Goal: Information Seeking & Learning: Learn about a topic

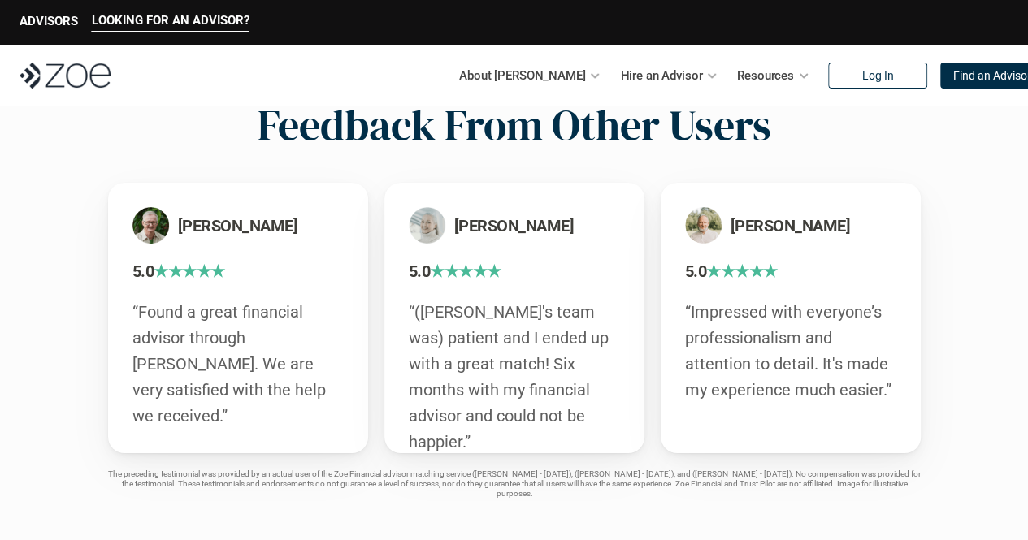
scroll to position [2868, 0]
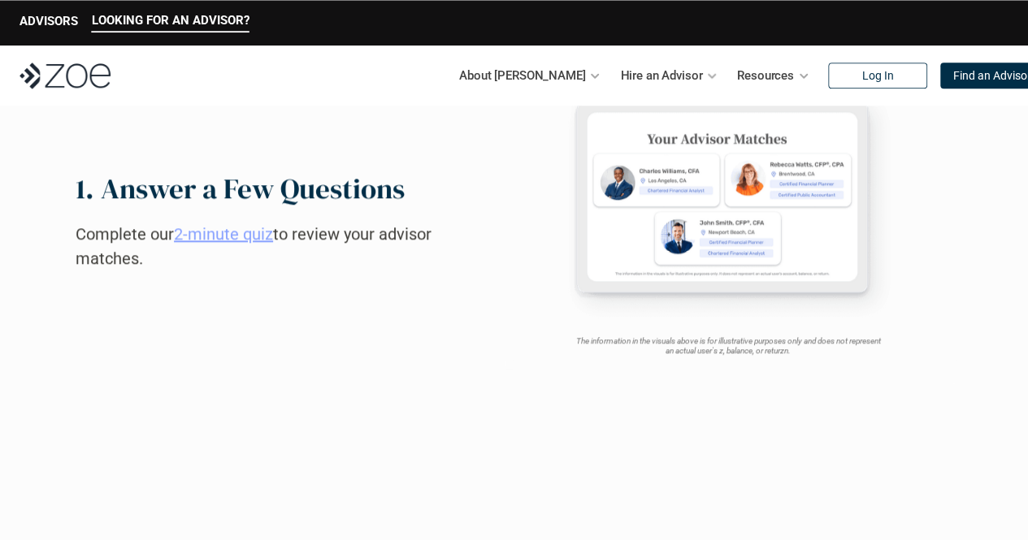
scroll to position [869, 0]
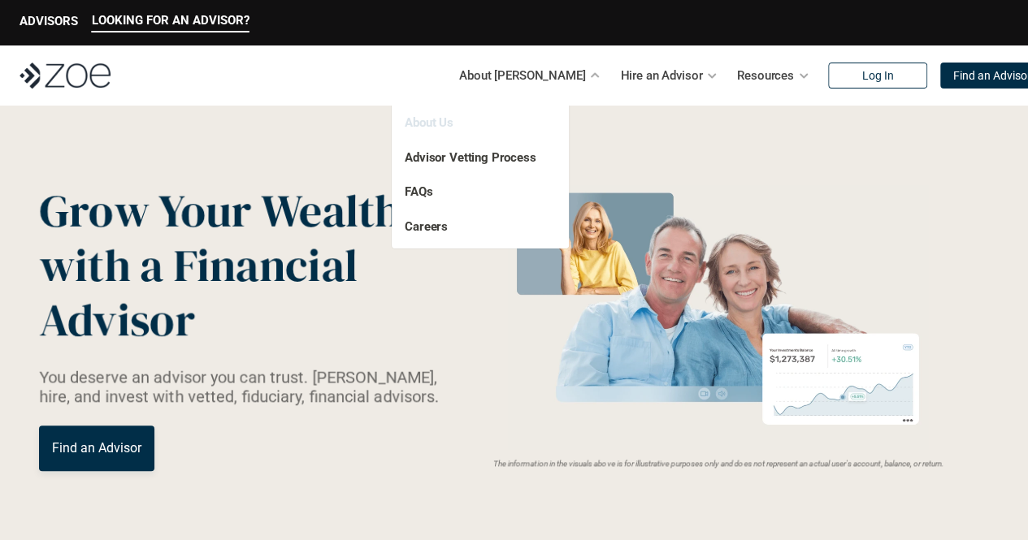
click at [447, 119] on link "About Us" at bounding box center [429, 122] width 49 height 15
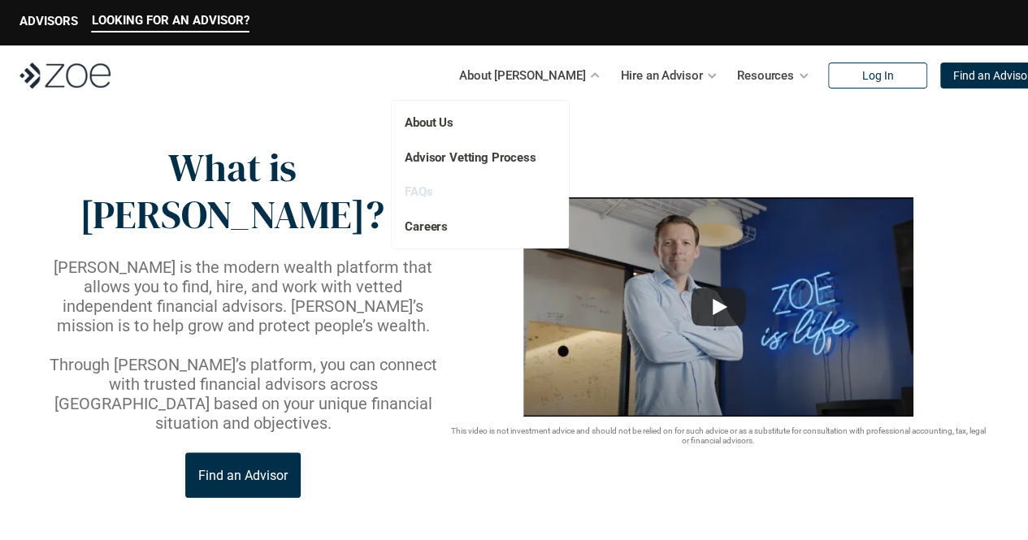
click at [425, 192] on link "FAQs" at bounding box center [419, 191] width 28 height 15
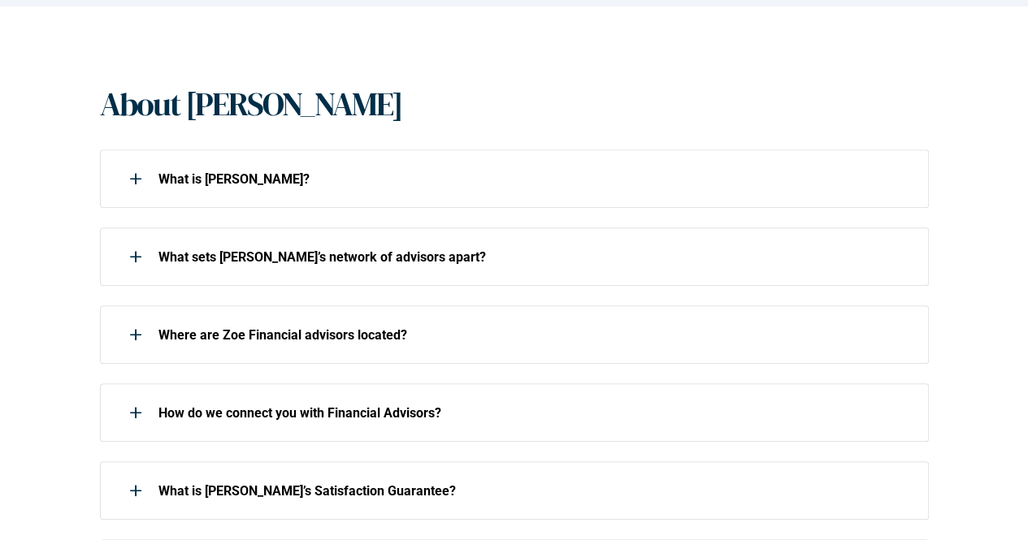
scroll to position [315, 0]
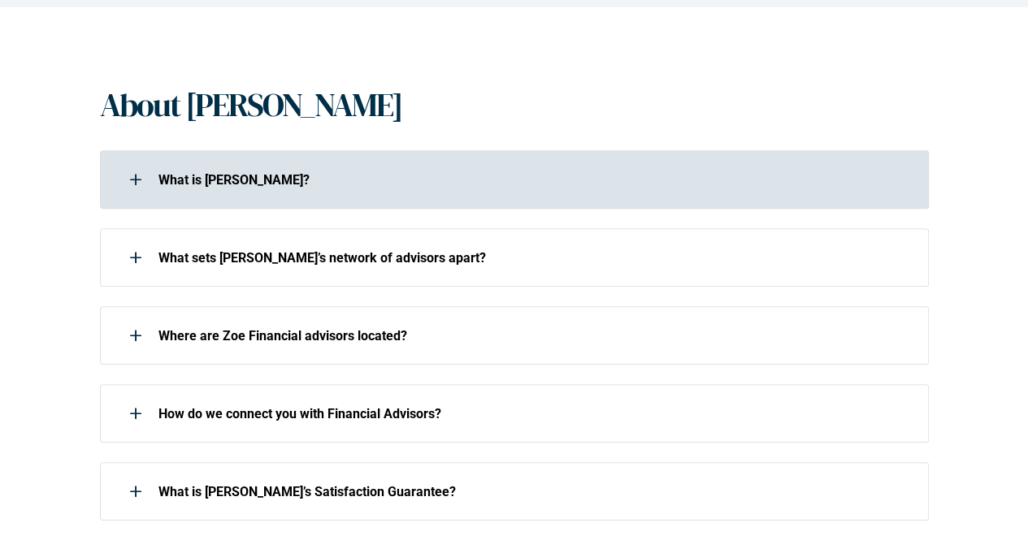
click at [187, 173] on p "What is [PERSON_NAME]?" at bounding box center [532, 179] width 749 height 15
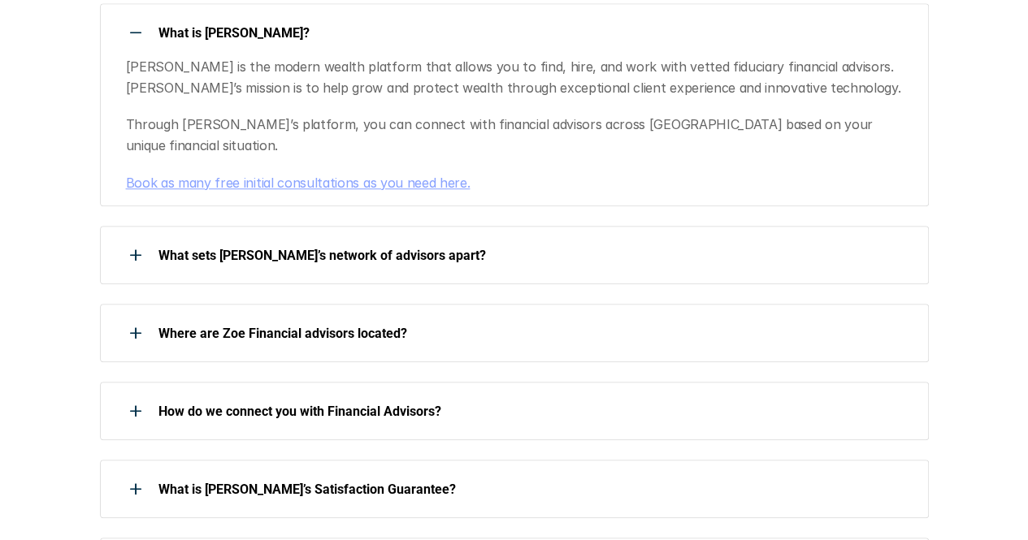
scroll to position [466, 0]
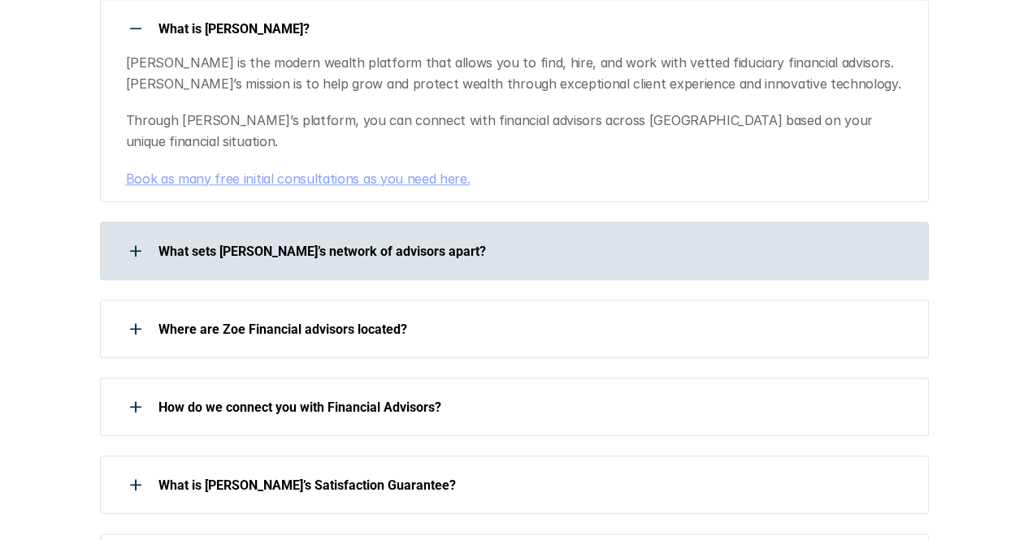
click at [174, 244] on p "What sets [PERSON_NAME]’s network of advisors apart?" at bounding box center [532, 251] width 749 height 15
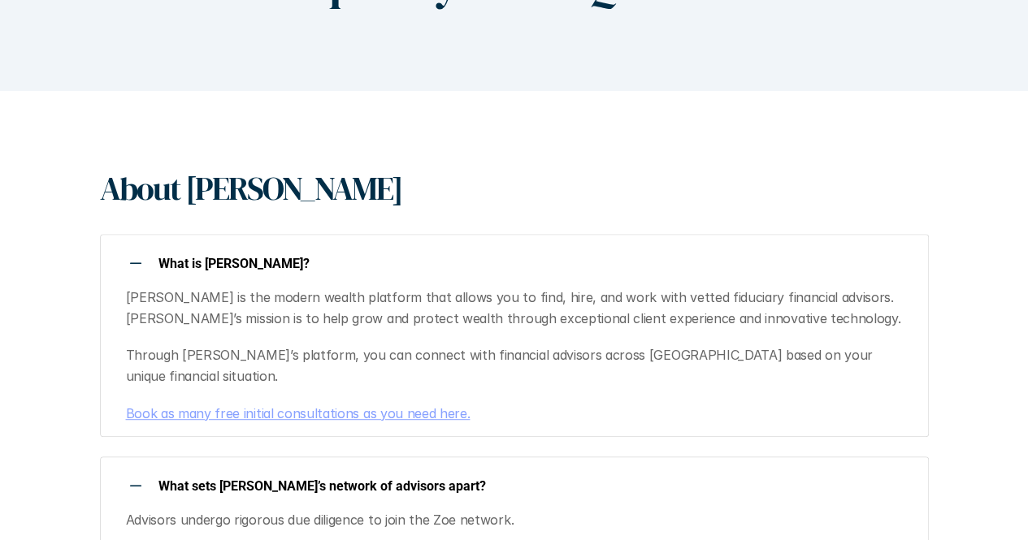
scroll to position [0, 0]
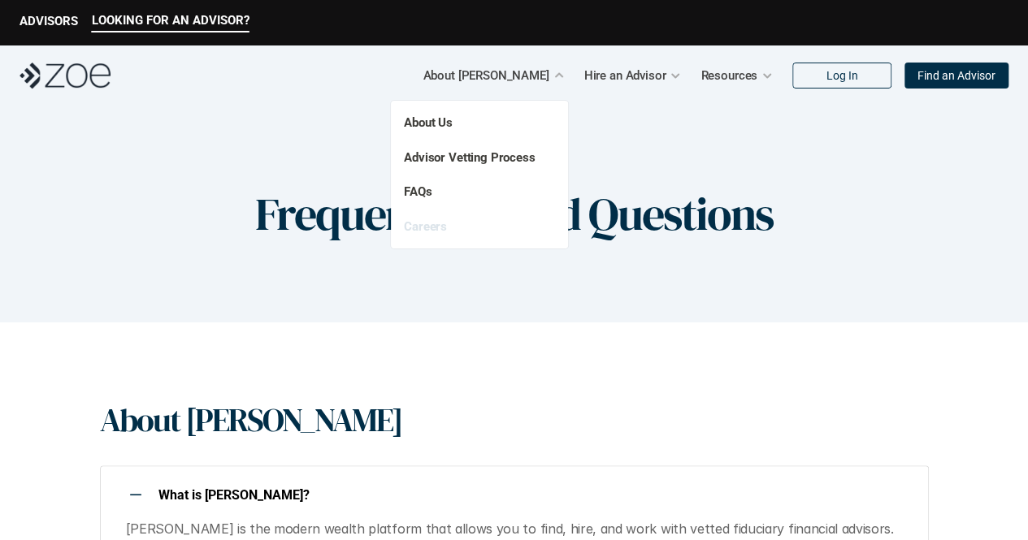
click at [437, 227] on link "Careers" at bounding box center [425, 226] width 43 height 15
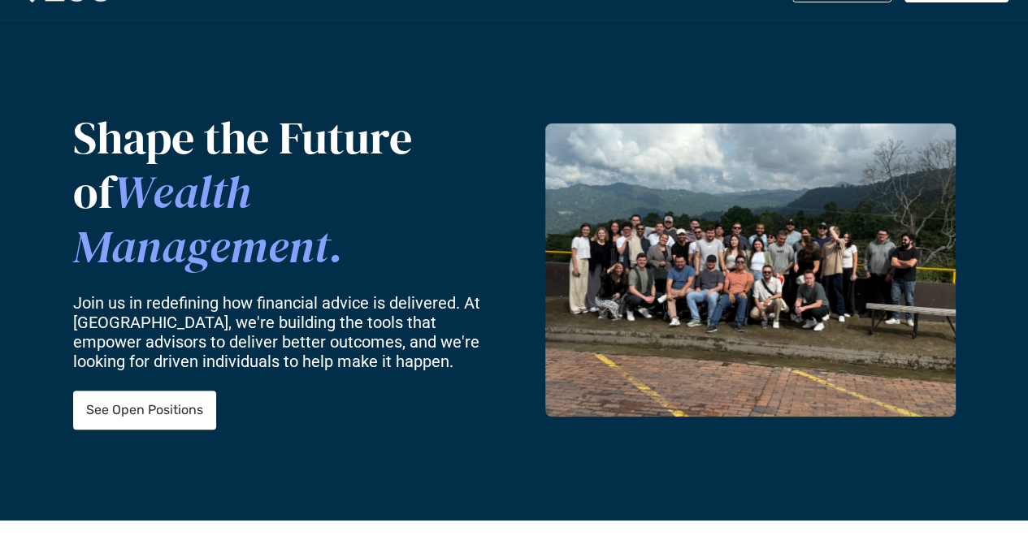
scroll to position [87, 0]
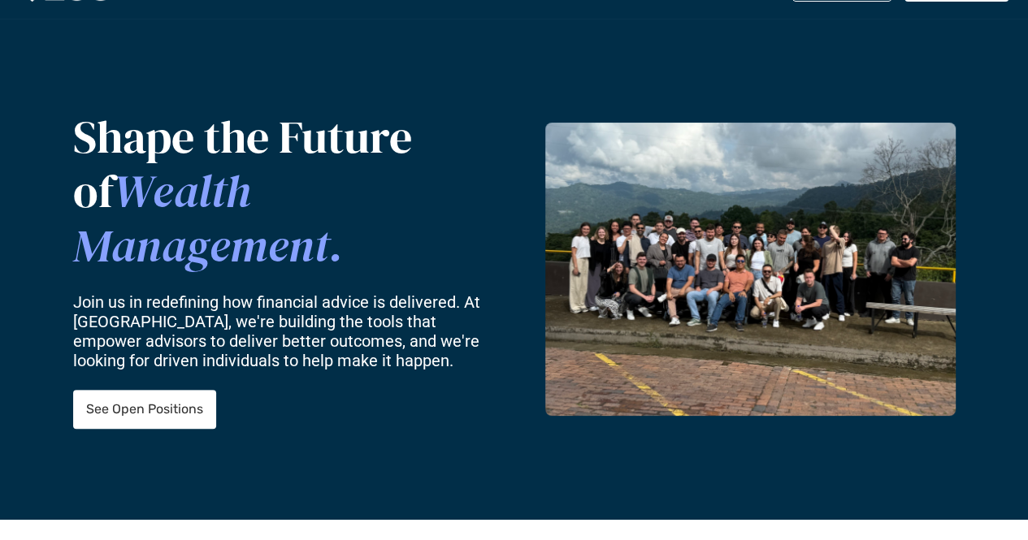
click at [736, 277] on img at bounding box center [750, 269] width 410 height 293
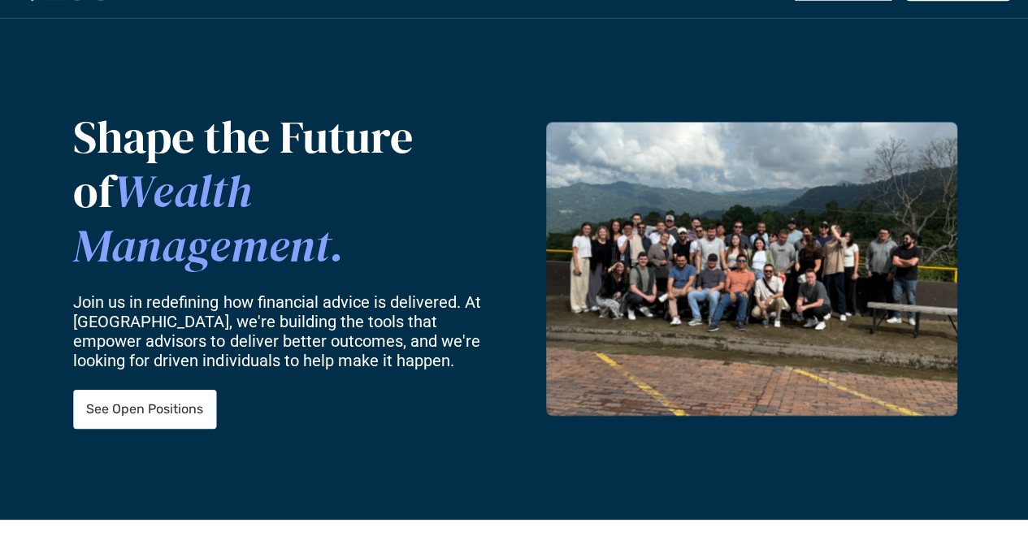
scroll to position [87, 0]
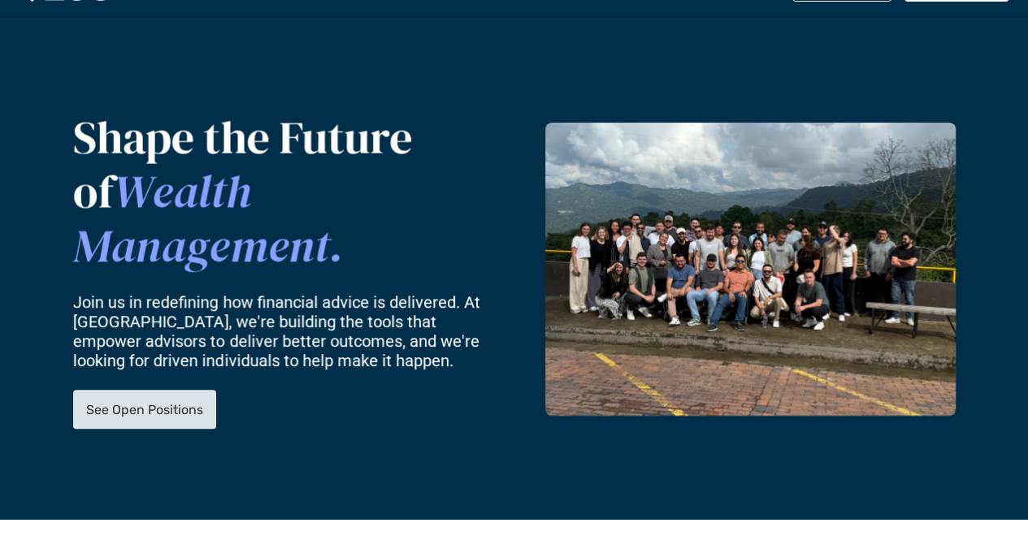
click at [115, 402] on p "See Open Positions" at bounding box center [144, 409] width 117 height 15
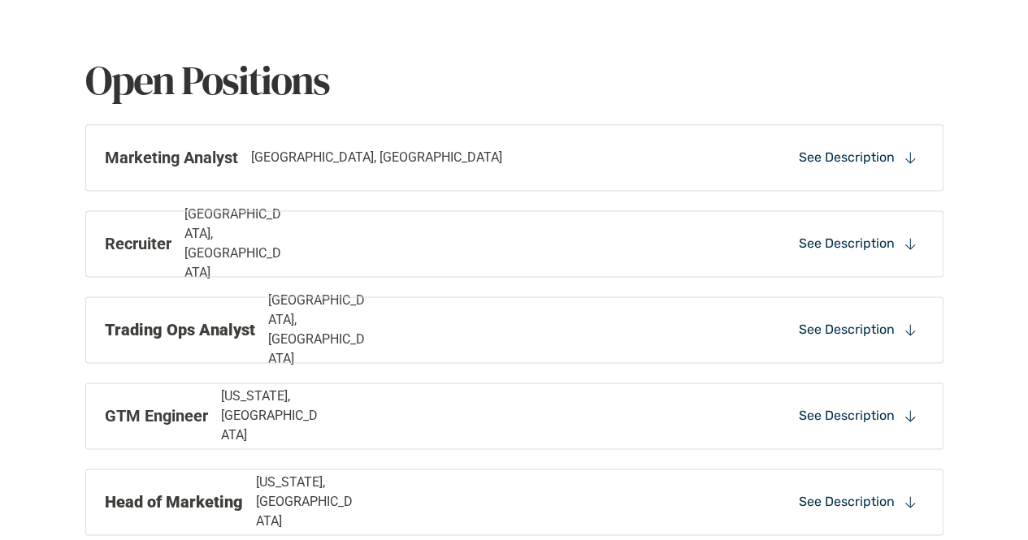
scroll to position [993, 0]
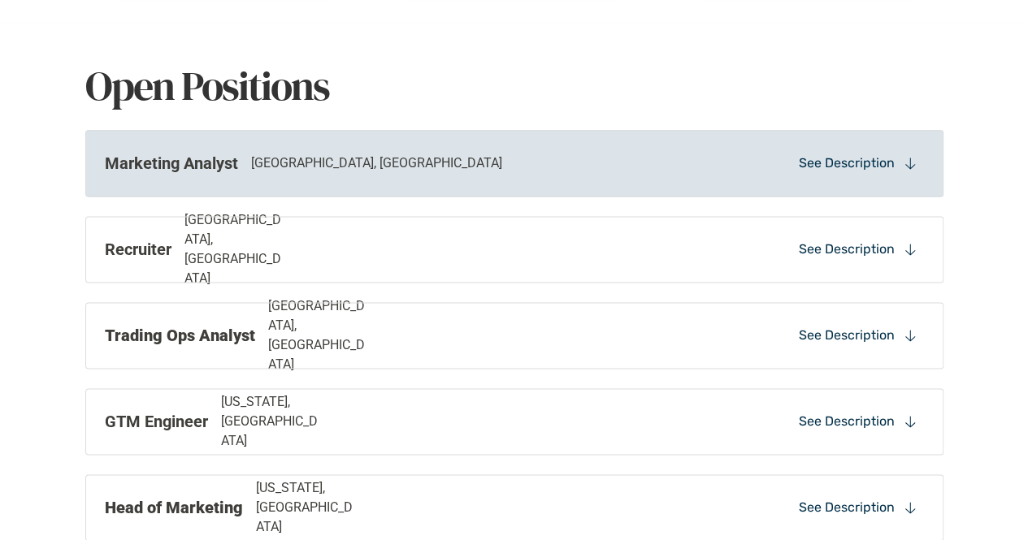
click at [896, 161] on div "See Description" at bounding box center [858, 163] width 132 height 24
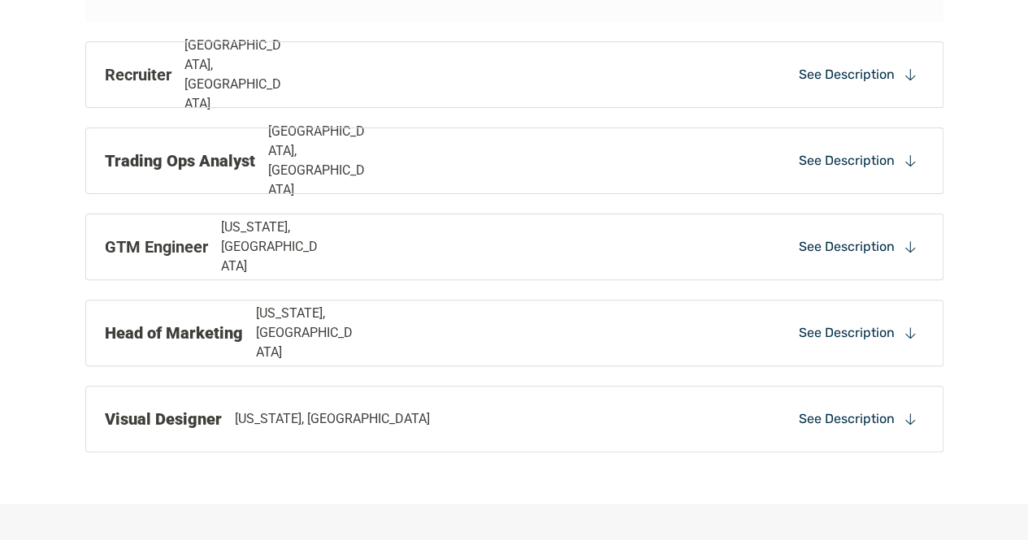
scroll to position [3240, 0]
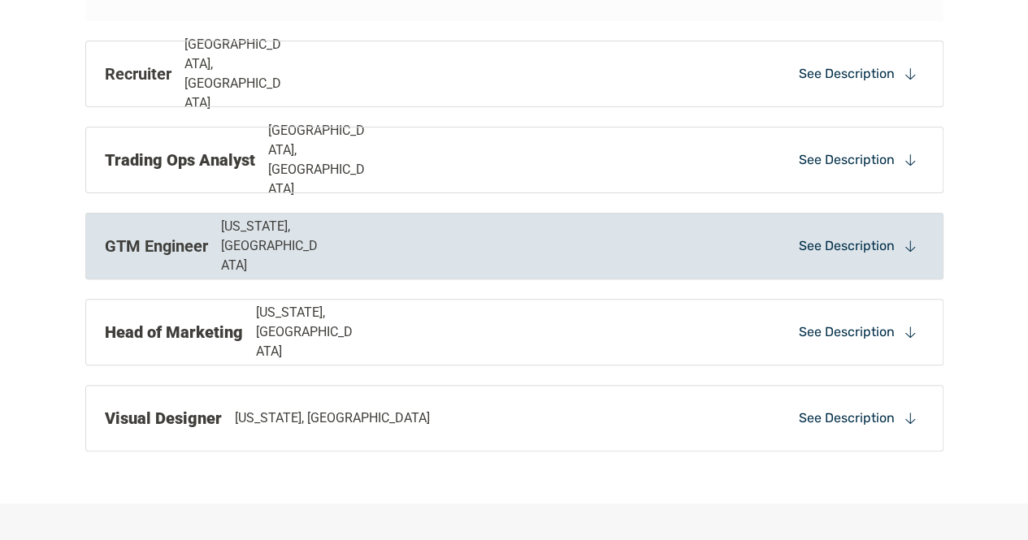
click at [799, 237] on p "See Description" at bounding box center [847, 246] width 96 height 18
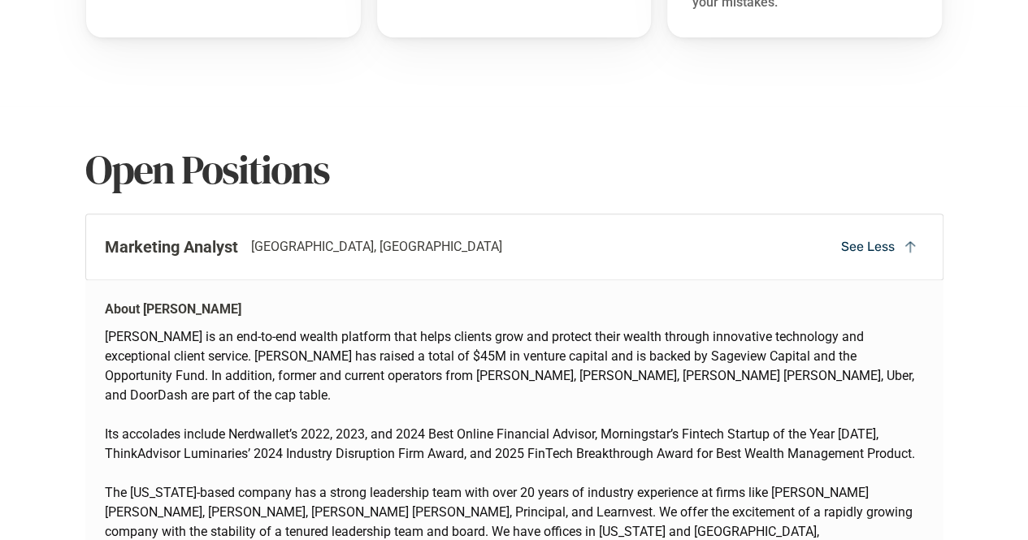
scroll to position [911, 0]
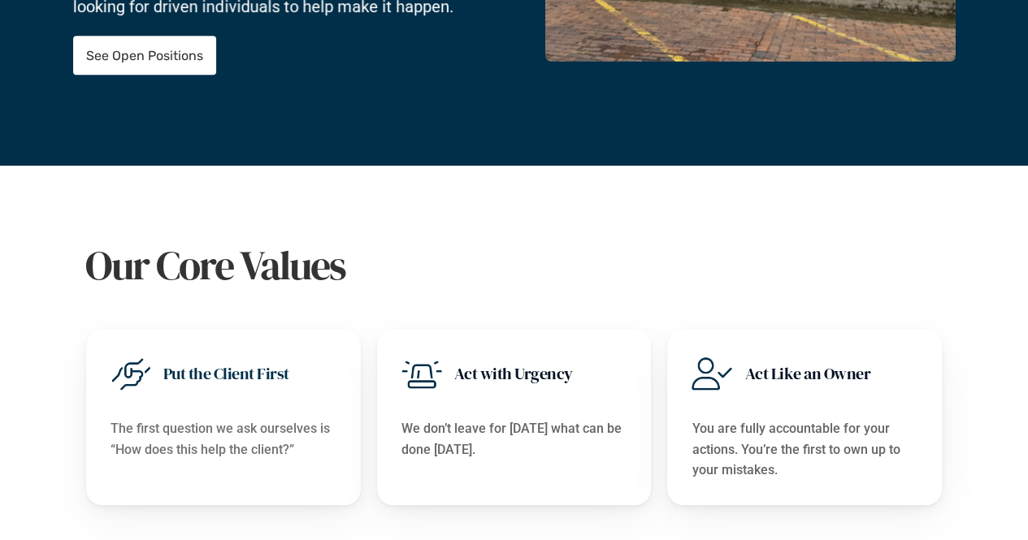
scroll to position [337, 0]
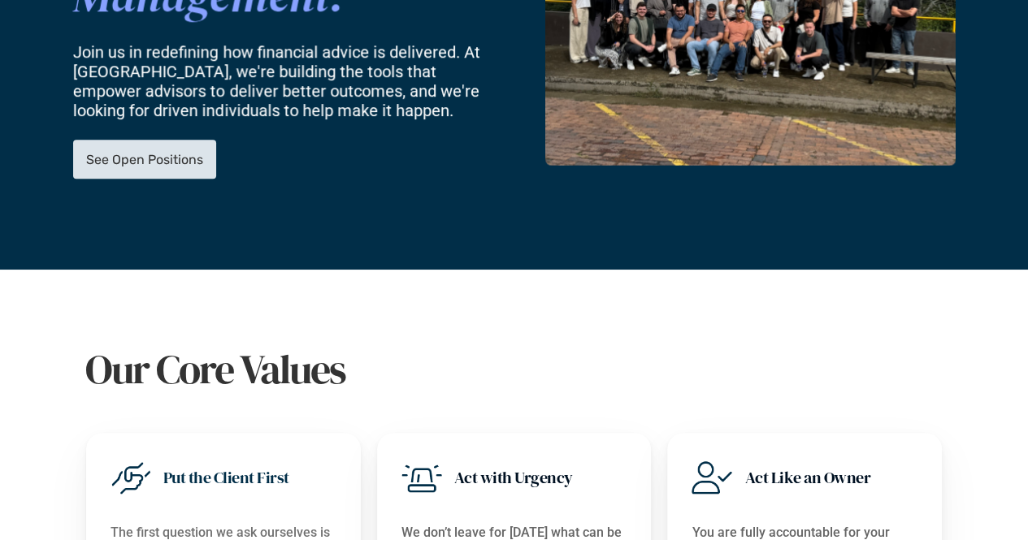
click at [172, 152] on p "See Open Positions" at bounding box center [144, 159] width 117 height 15
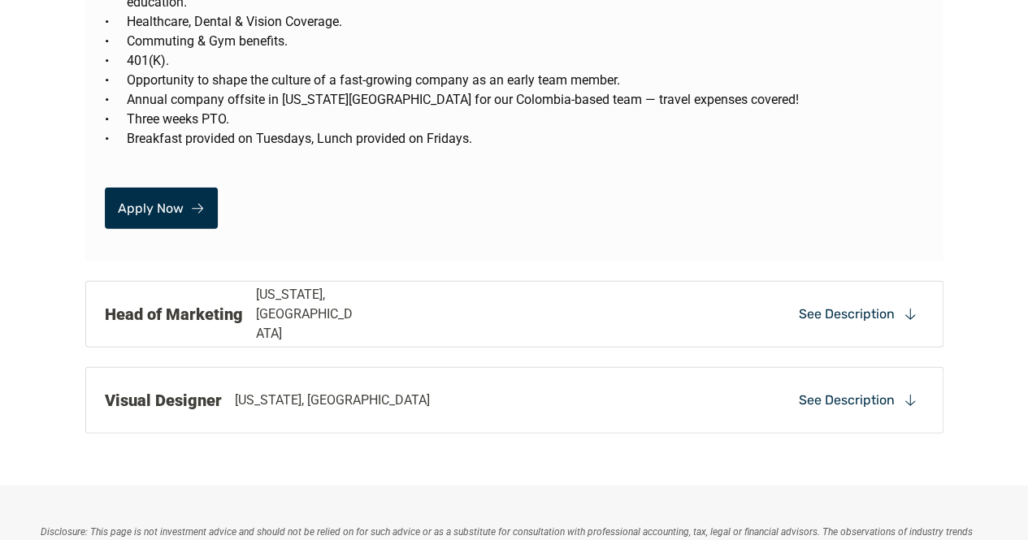
scroll to position [4921, 0]
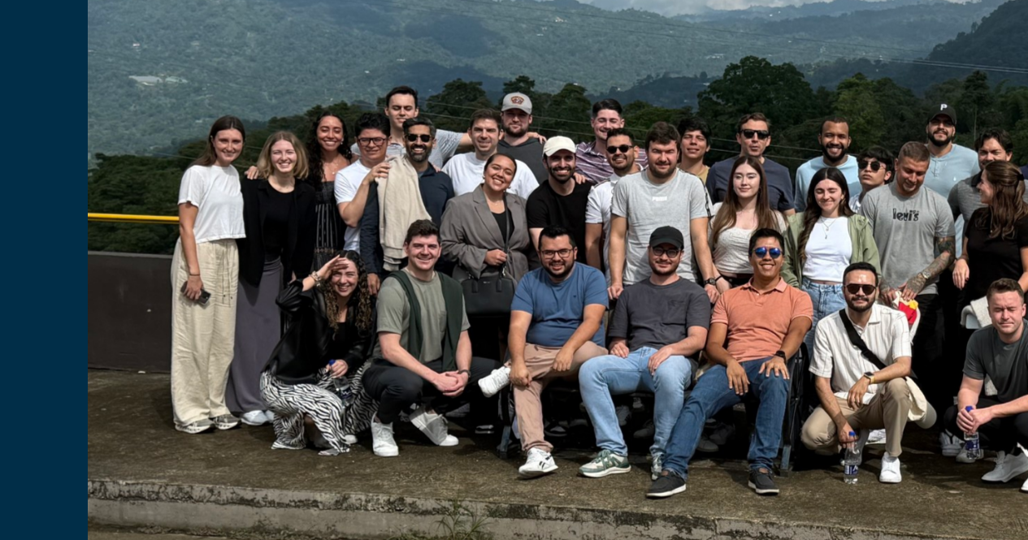
scroll to position [112, 0]
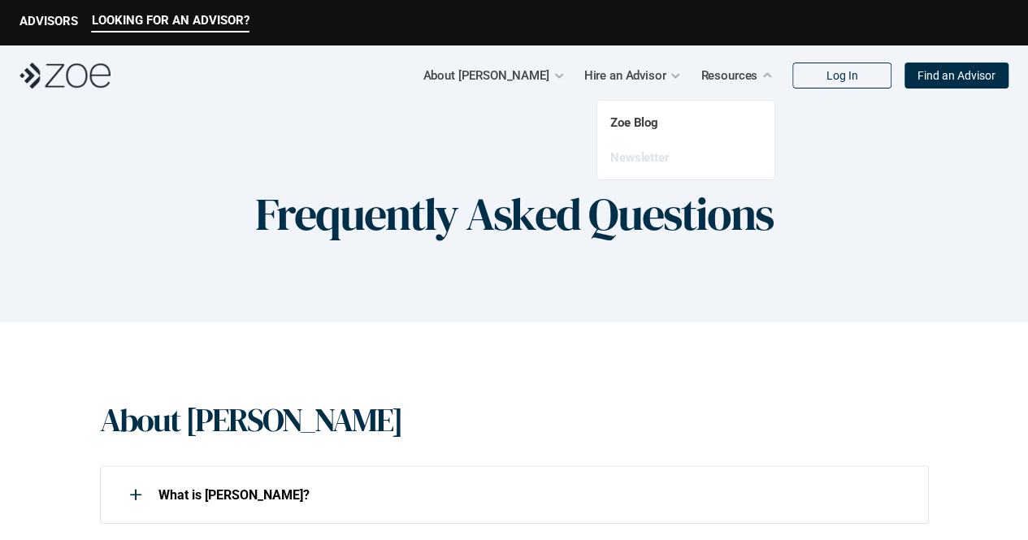
click at [646, 159] on link "Newsletter" at bounding box center [639, 157] width 59 height 15
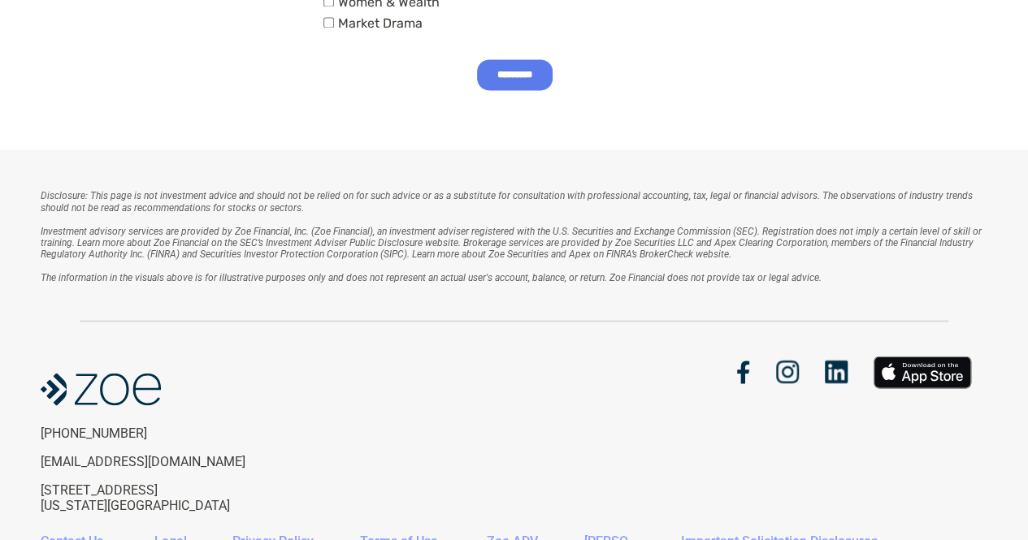
scroll to position [1278, 0]
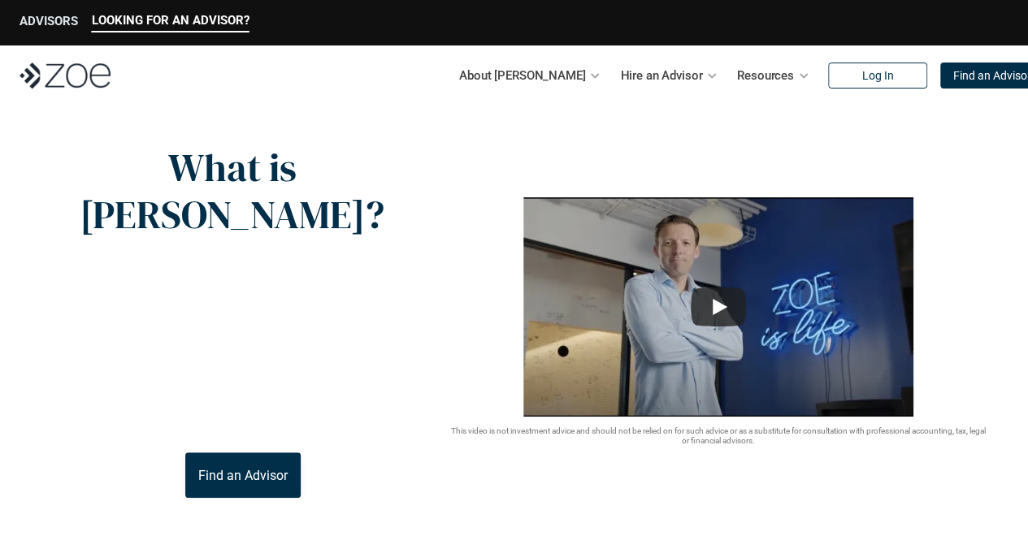
click at [41, 19] on p "ADVISORS" at bounding box center [48, 21] width 58 height 15
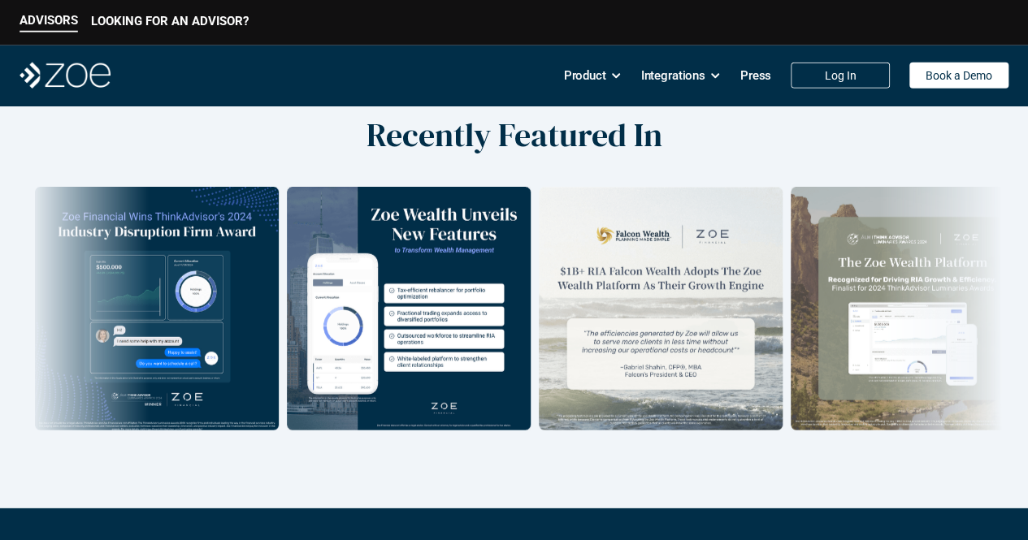
scroll to position [2151, 0]
